Goal: Find contact information: Obtain details needed to contact an individual or organization

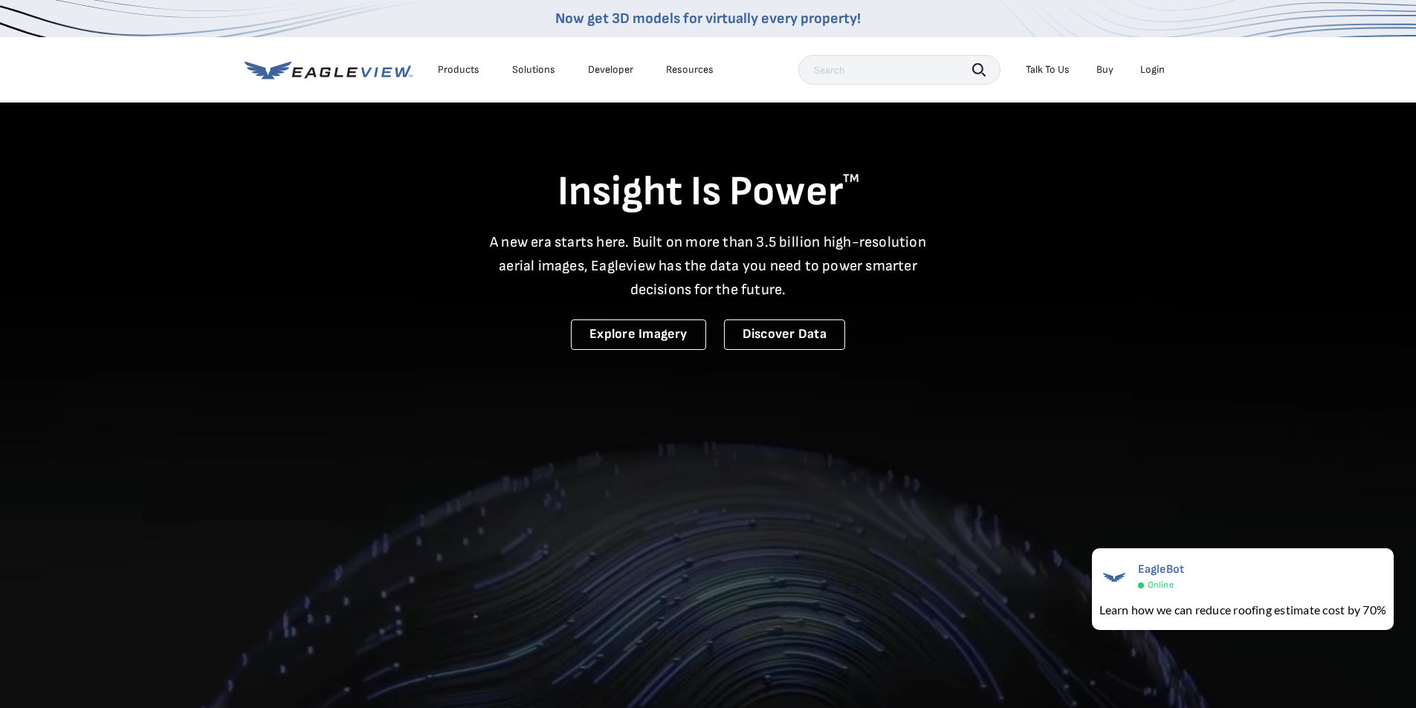
scroll to position [4067, 0]
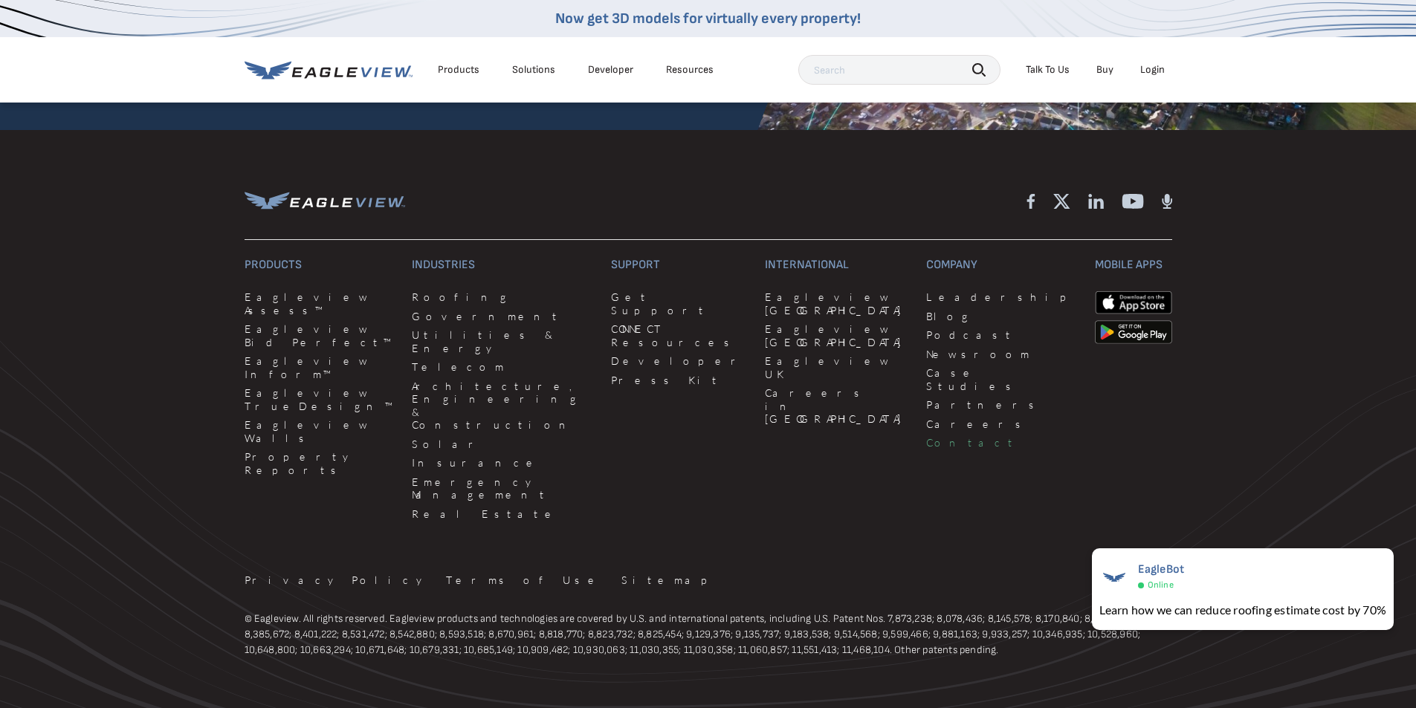
click at [926, 436] on link "Contact" at bounding box center [1001, 442] width 150 height 13
click at [1037, 196] on div at bounding box center [1091, 199] width 164 height 19
click at [1010, 193] on div at bounding box center [1091, 199] width 164 height 19
click at [1019, 193] on div at bounding box center [1091, 199] width 164 height 19
click at [1024, 196] on div at bounding box center [1091, 199] width 164 height 19
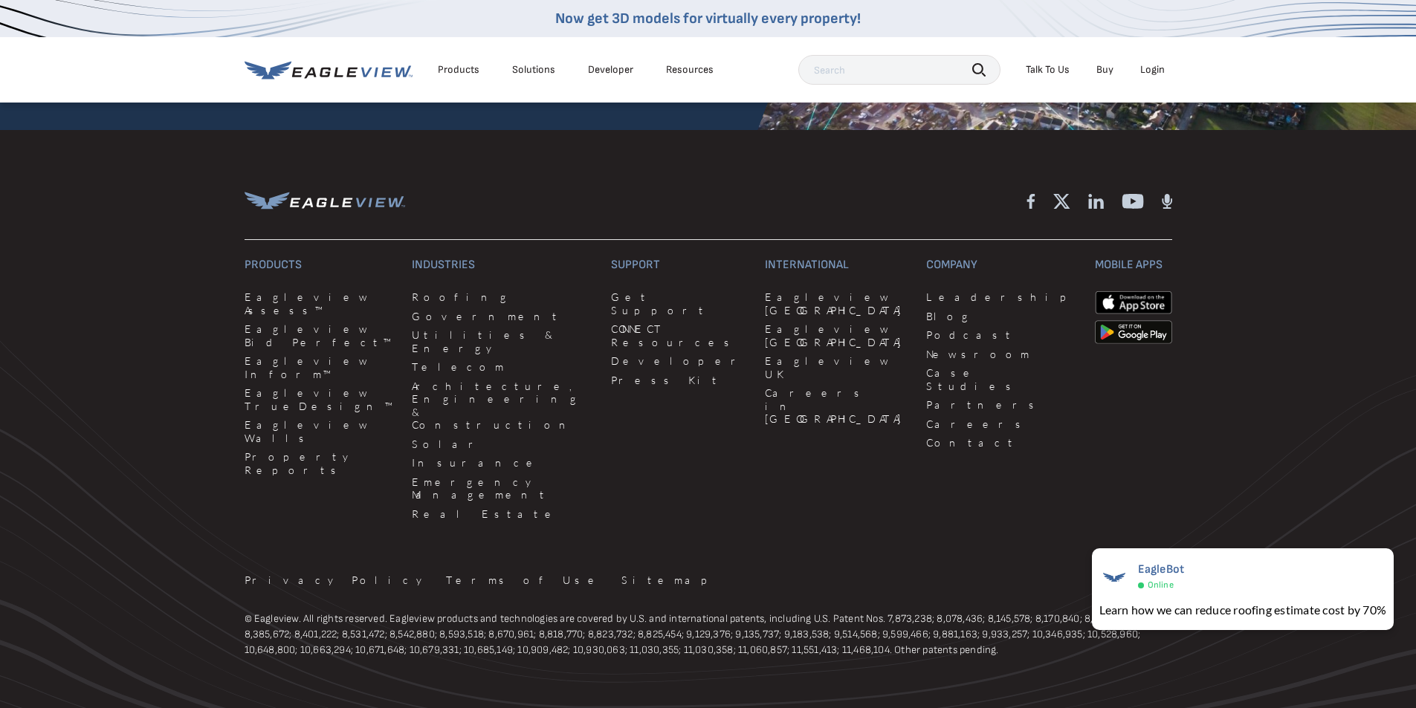
click at [1032, 193] on icon at bounding box center [1031, 201] width 9 height 16
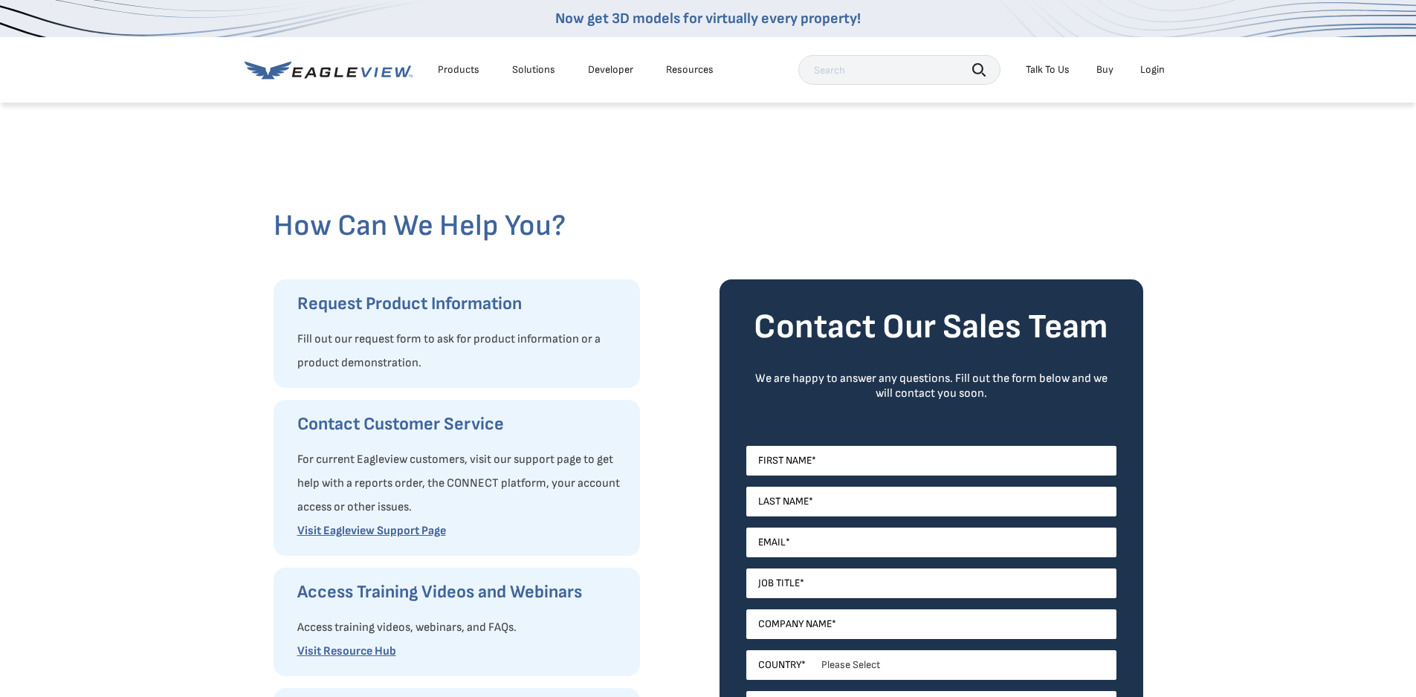
scroll to position [424, 0]
